Goal: Find contact information: Find contact information

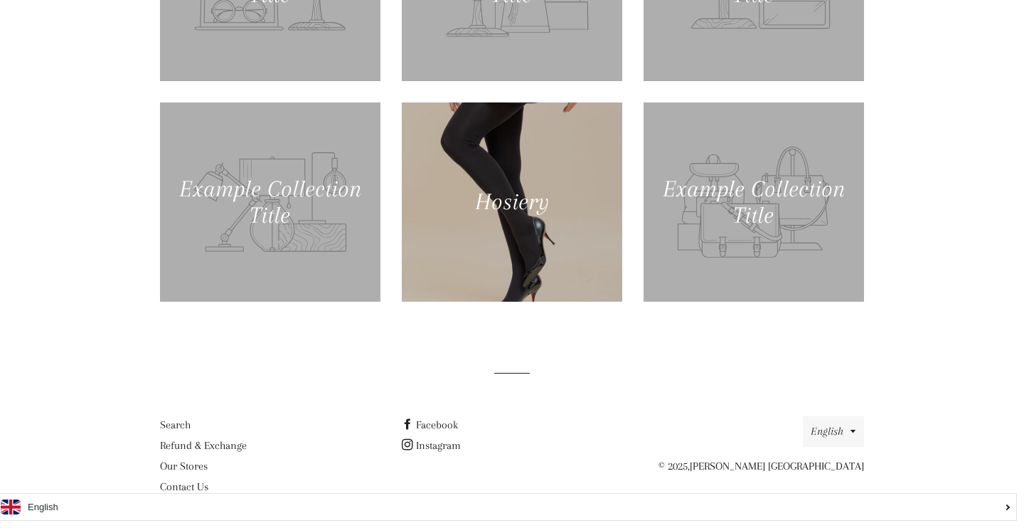
scroll to position [585, 0]
click at [183, 486] on link "Contact Us" at bounding box center [184, 487] width 48 height 13
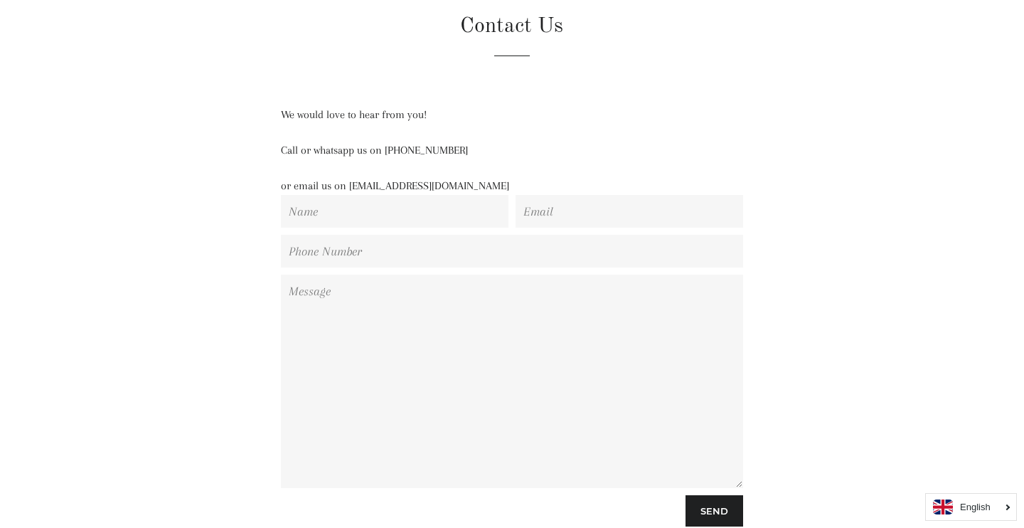
scroll to position [143, 0]
drag, startPoint x: 488, startPoint y: 181, endPoint x: 351, endPoint y: 188, distance: 138.1
click at [351, 188] on p "or email us on [EMAIL_ADDRESS][DOMAIN_NAME]" at bounding box center [512, 185] width 462 height 18
copy p "[EMAIL_ADDRESS][DOMAIN_NAME]"
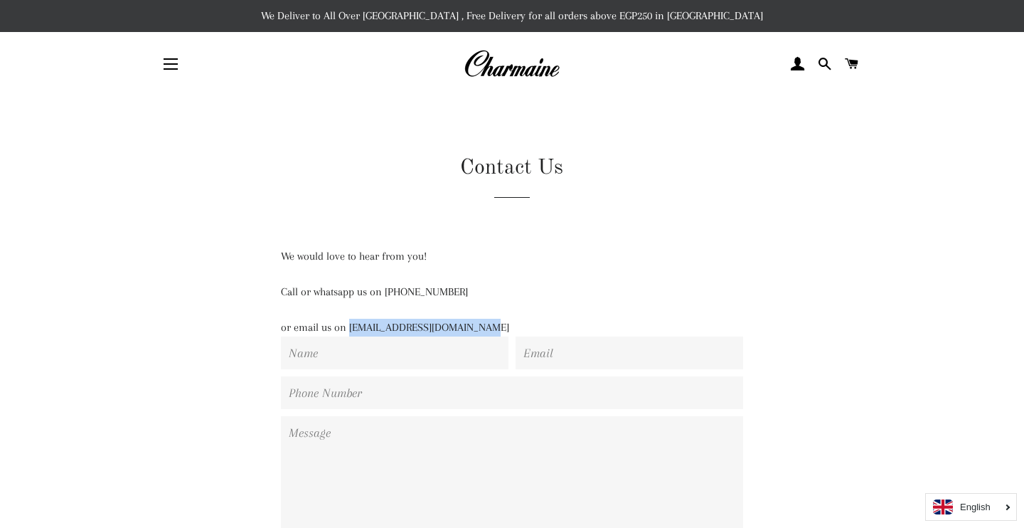
scroll to position [0, 0]
click at [517, 68] on img at bounding box center [512, 63] width 96 height 31
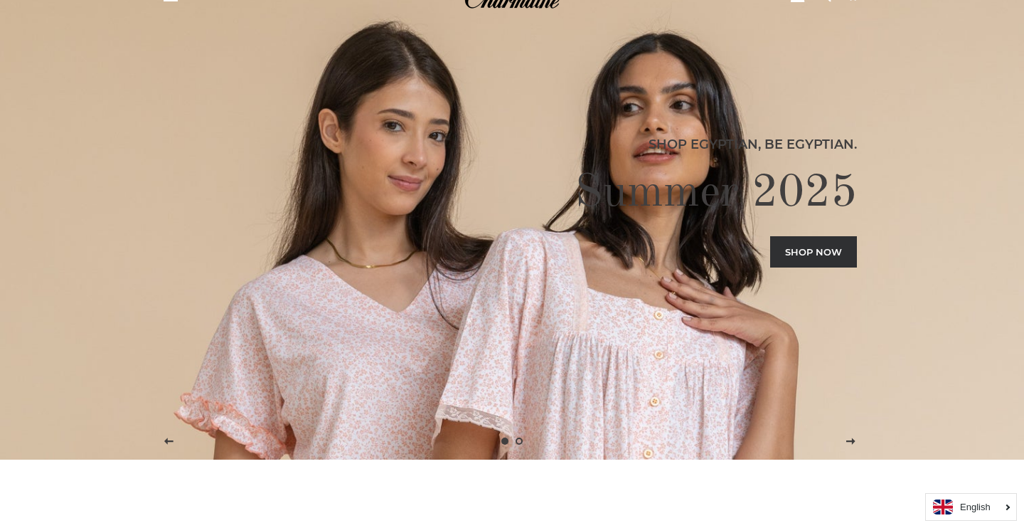
scroll to position [68, 0]
